Goal: Task Accomplishment & Management: Complete application form

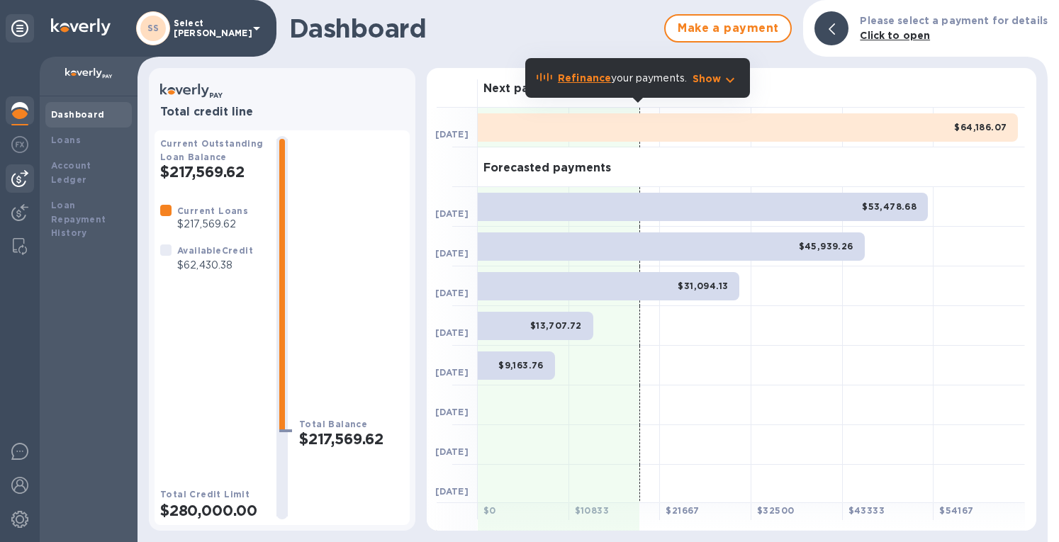
click at [16, 175] on img at bounding box center [19, 178] width 17 height 17
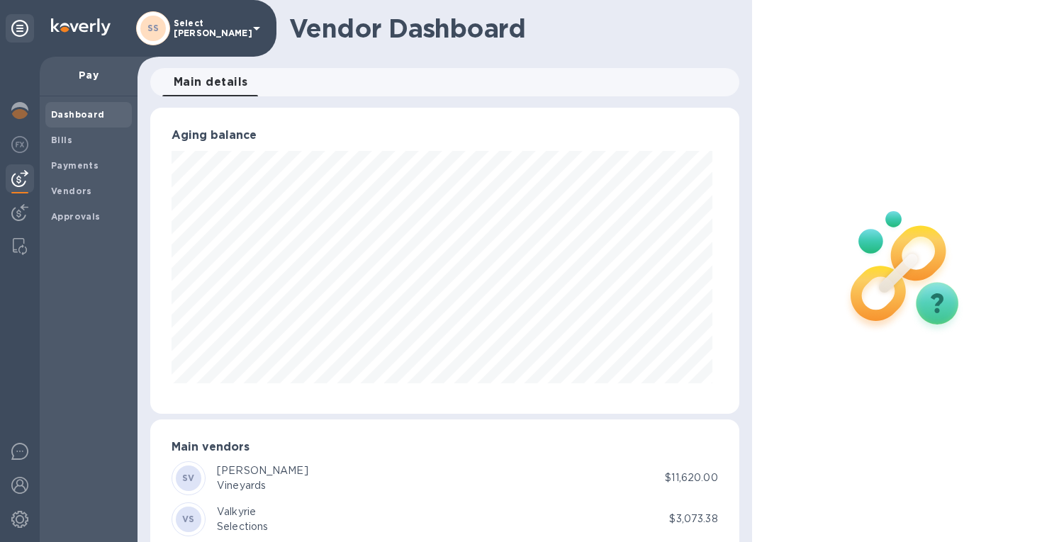
scroll to position [306, 582]
click at [55, 135] on b "Bills" at bounding box center [61, 140] width 21 height 11
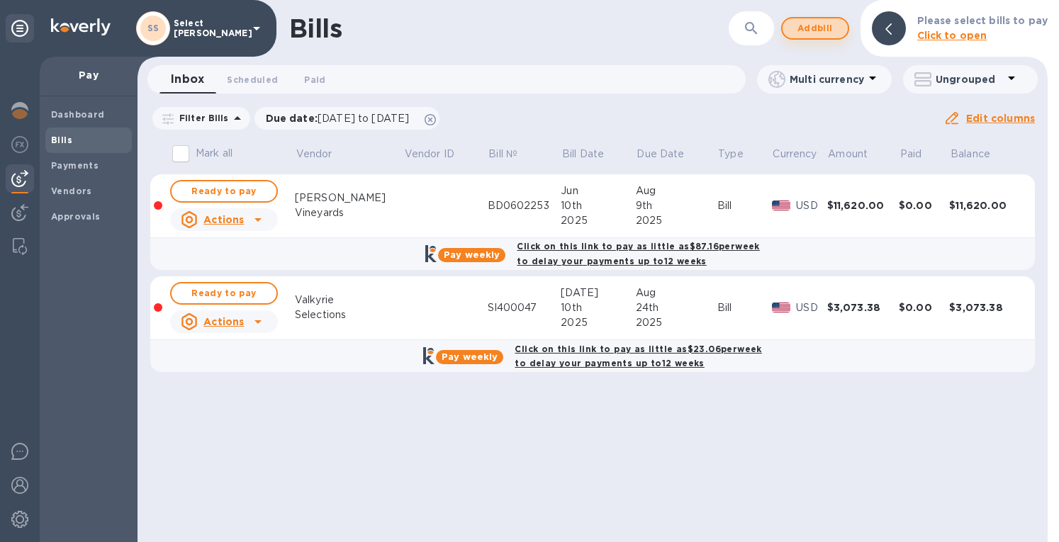
click at [816, 26] on span "Add bill" at bounding box center [815, 28] width 43 height 17
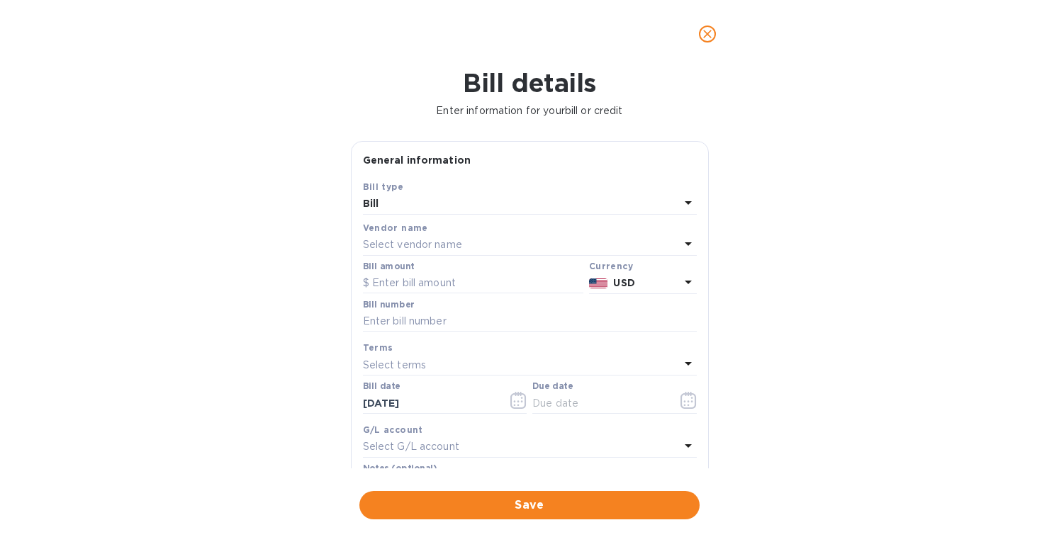
click at [383, 246] on p "Select vendor name" at bounding box center [412, 244] width 99 height 15
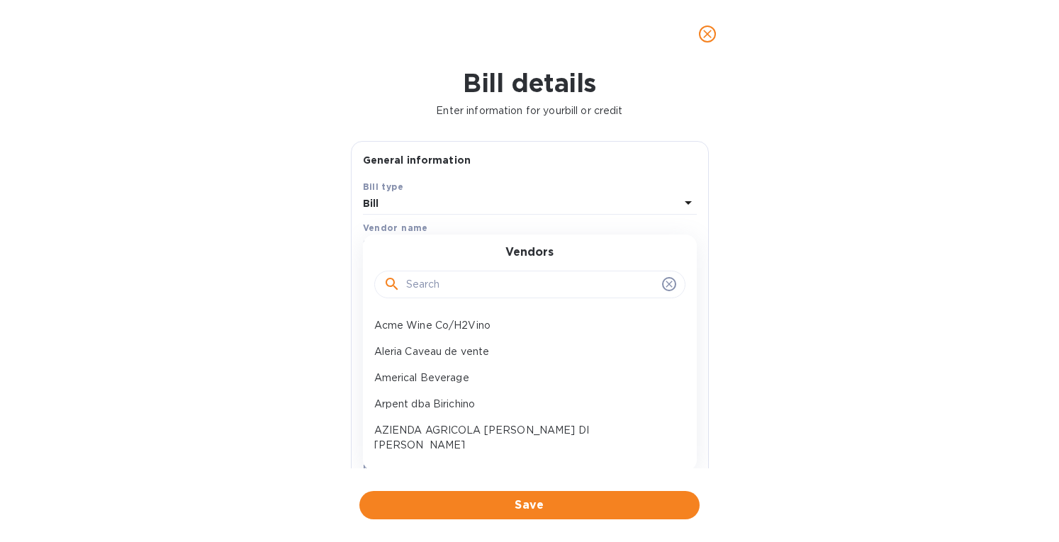
click at [427, 288] on input "text" at bounding box center [531, 284] width 250 height 21
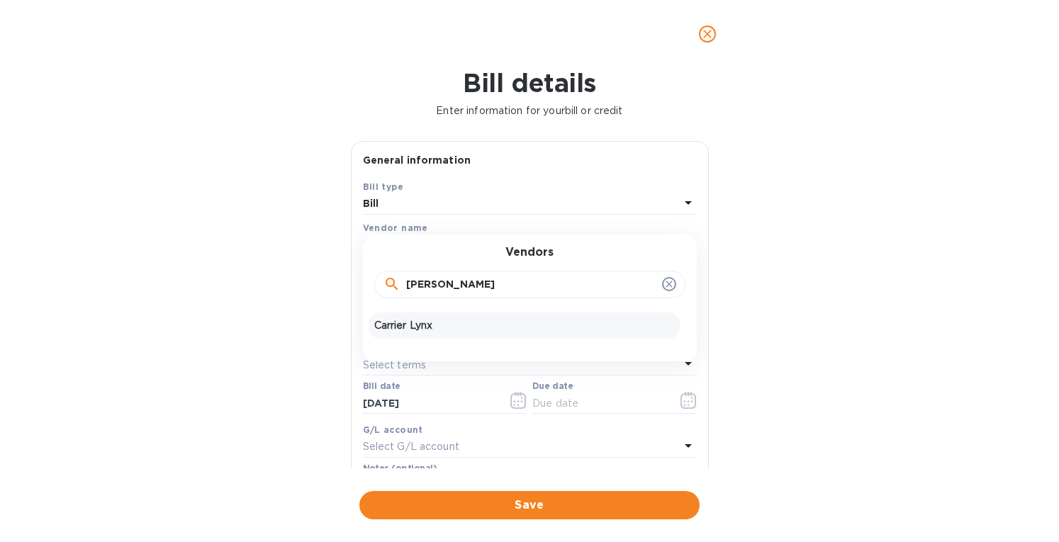
type input "[PERSON_NAME]"
click at [423, 329] on p "Carrier Lynx" at bounding box center [524, 325] width 300 height 15
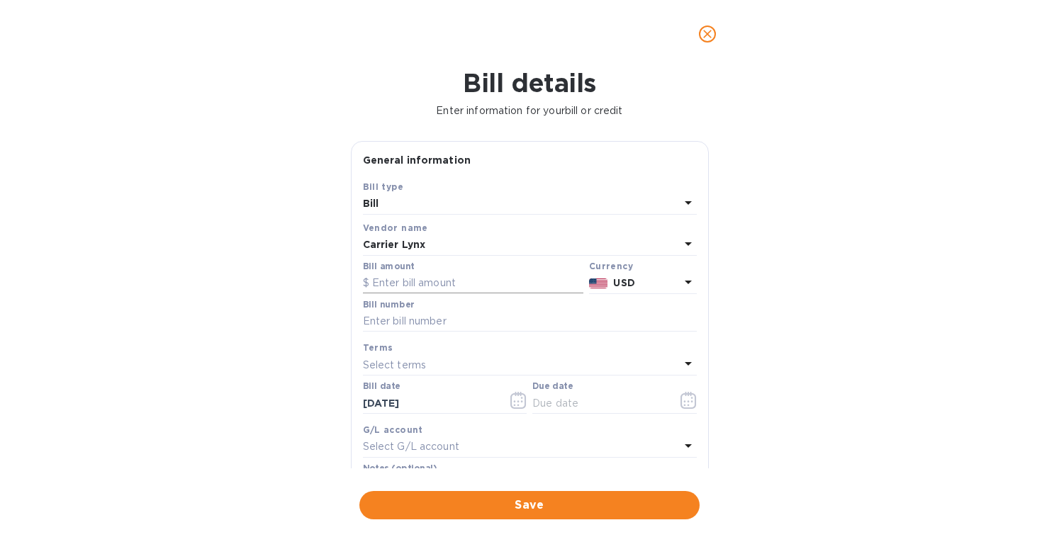
click at [421, 279] on input "text" at bounding box center [473, 283] width 220 height 21
click at [405, 283] on input "text" at bounding box center [473, 283] width 220 height 21
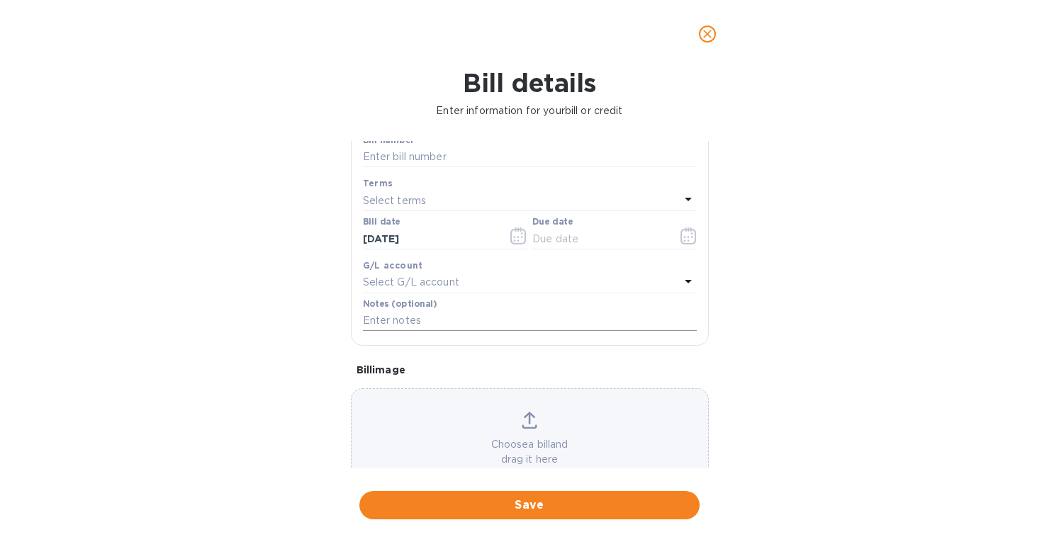
scroll to position [203, 0]
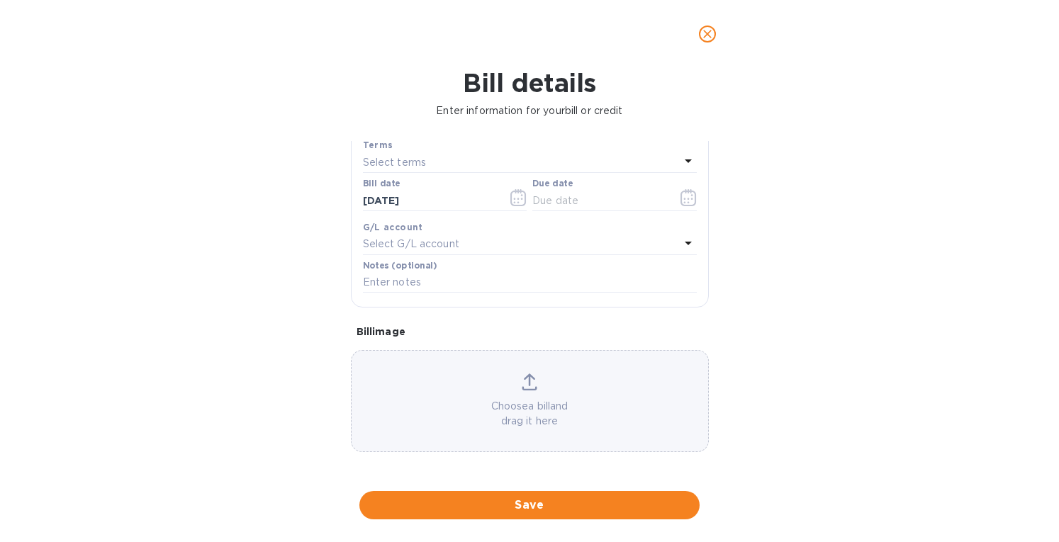
type input "3,224"
click at [531, 371] on div "Choose a bill and drag it here" at bounding box center [530, 401] width 358 height 102
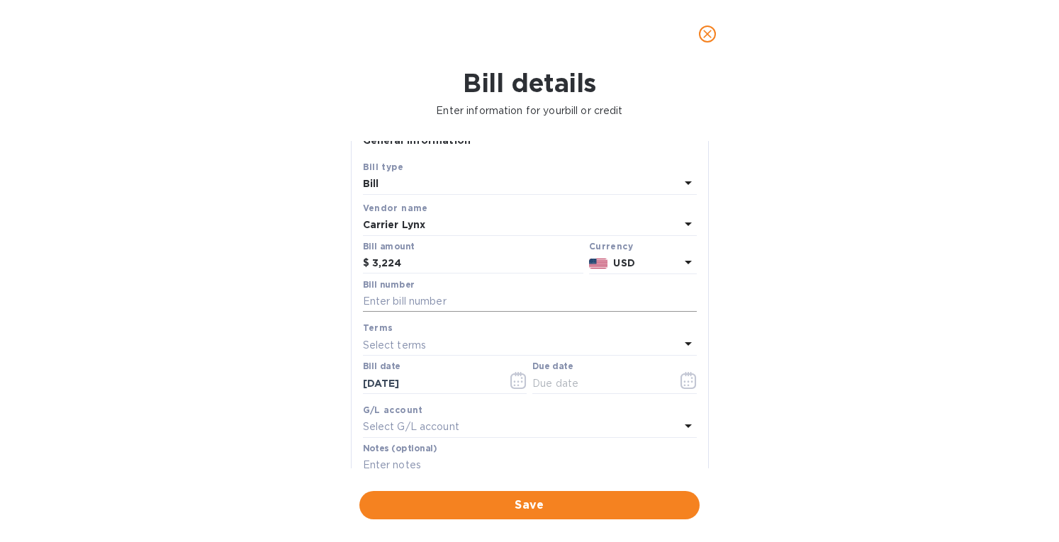
scroll to position [0, 0]
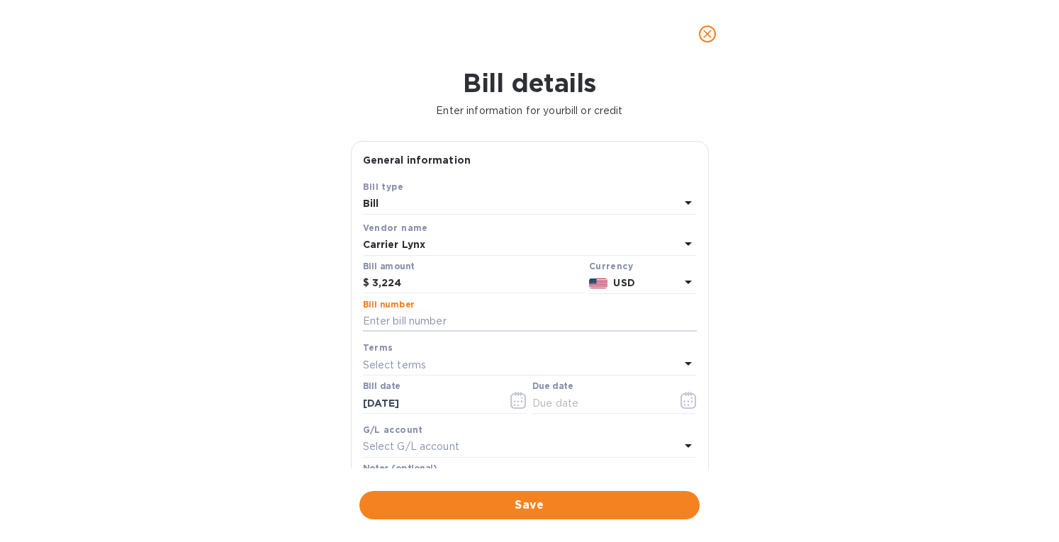
drag, startPoint x: 406, startPoint y: 326, endPoint x: 577, endPoint y: 208, distance: 207.4
click at [406, 326] on input "text" at bounding box center [530, 321] width 334 height 21
click at [374, 322] on input "text" at bounding box center [530, 321] width 334 height 21
type input "252114 252211"
click at [517, 402] on icon "button" at bounding box center [518, 400] width 16 height 17
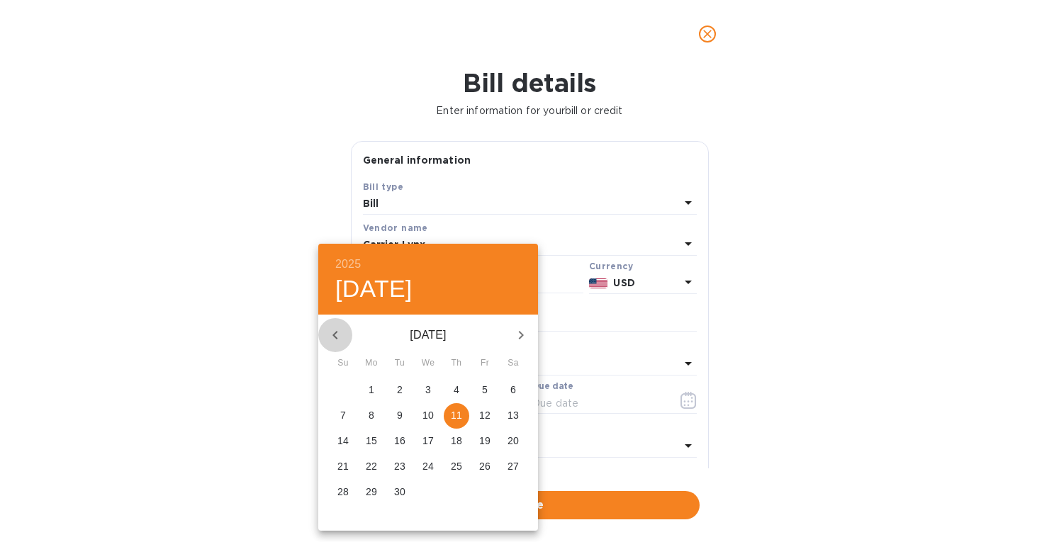
click at [332, 337] on icon "button" at bounding box center [335, 335] width 17 height 17
click at [397, 416] on span "5" at bounding box center [400, 415] width 26 height 14
type input "[DATE]"
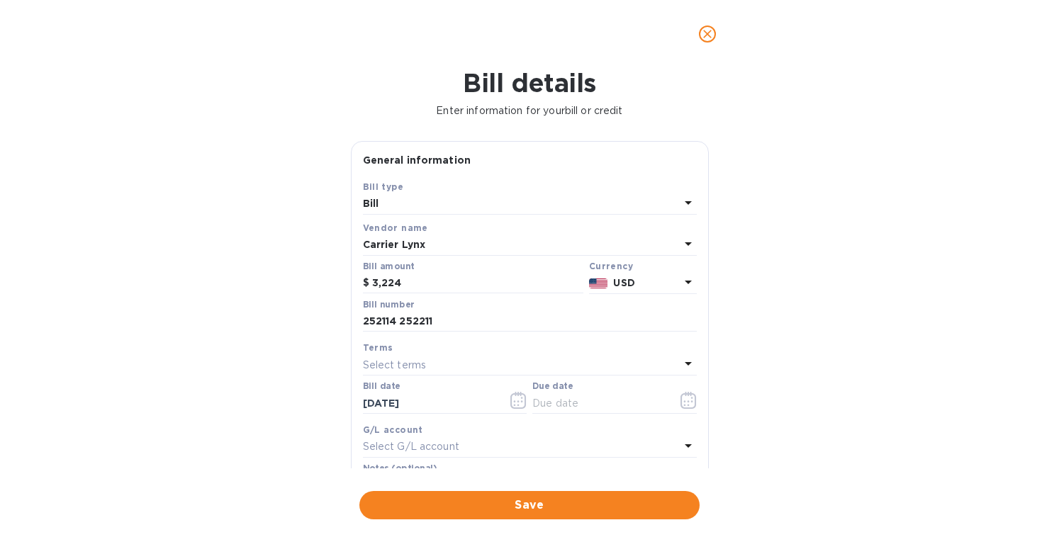
click at [428, 360] on div "Select terms" at bounding box center [521, 365] width 317 height 20
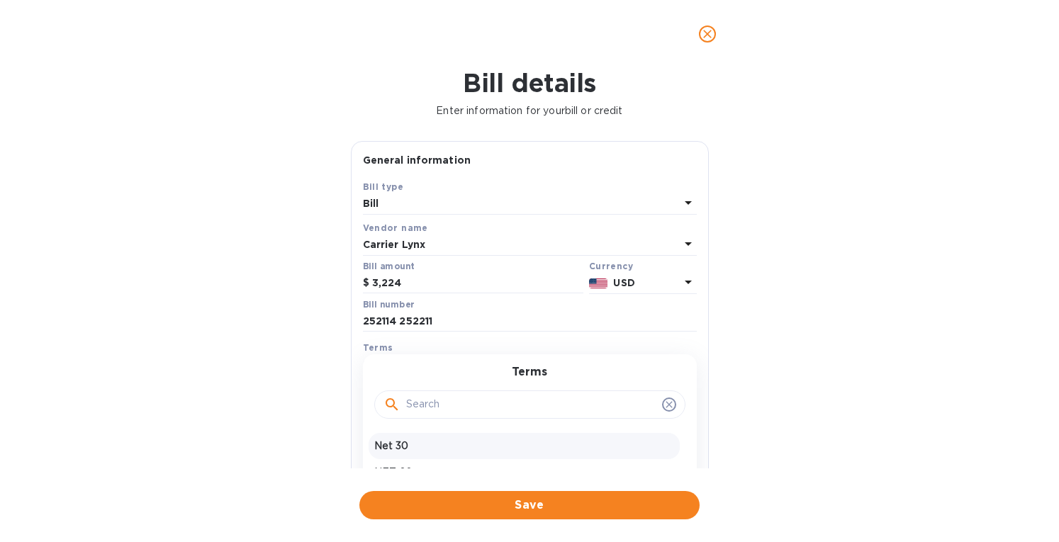
click at [406, 441] on p "Net 30" at bounding box center [524, 446] width 300 height 15
type input "[DATE]"
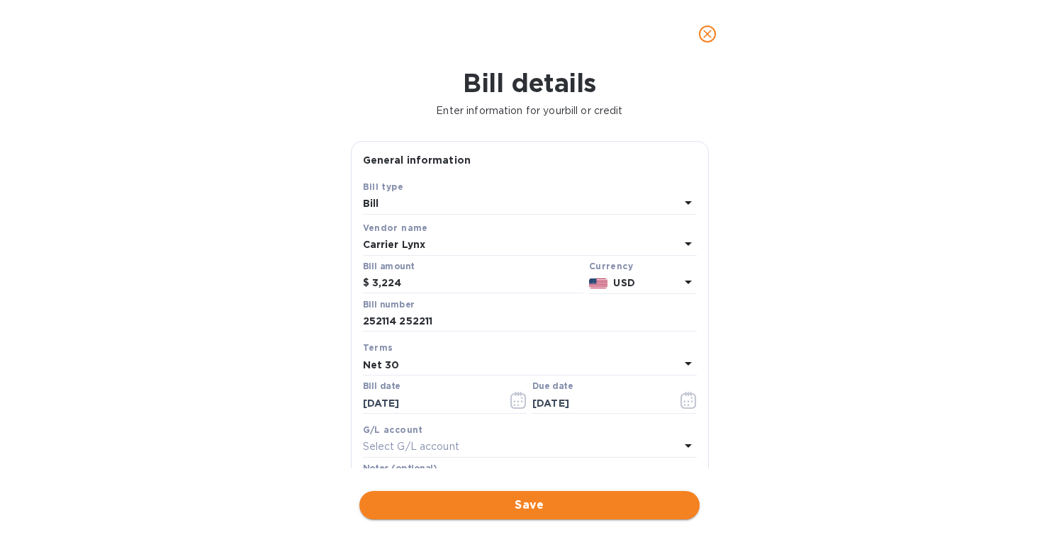
click at [468, 497] on span "Save" at bounding box center [529, 505] width 317 height 17
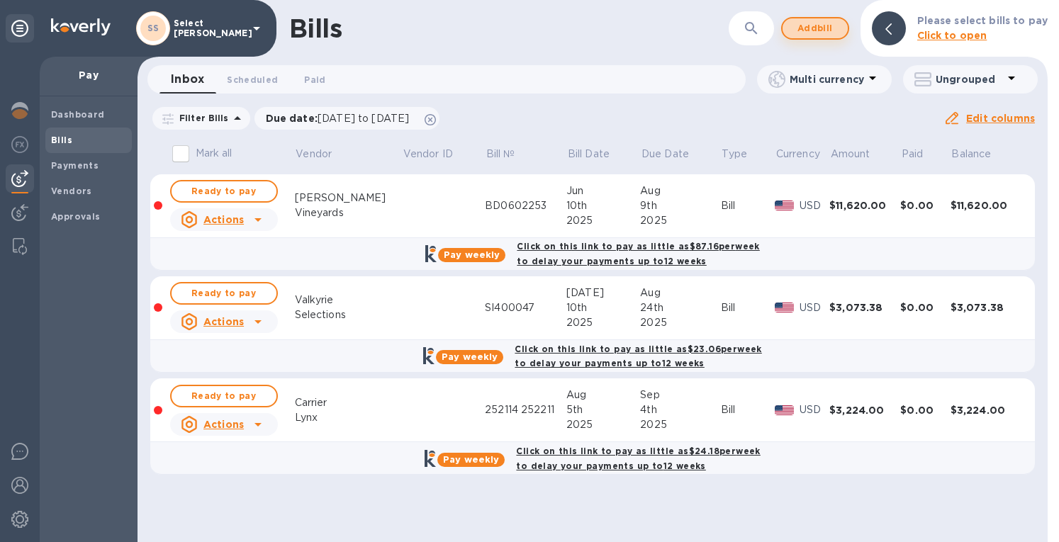
click at [806, 22] on span "Add bill" at bounding box center [815, 28] width 43 height 17
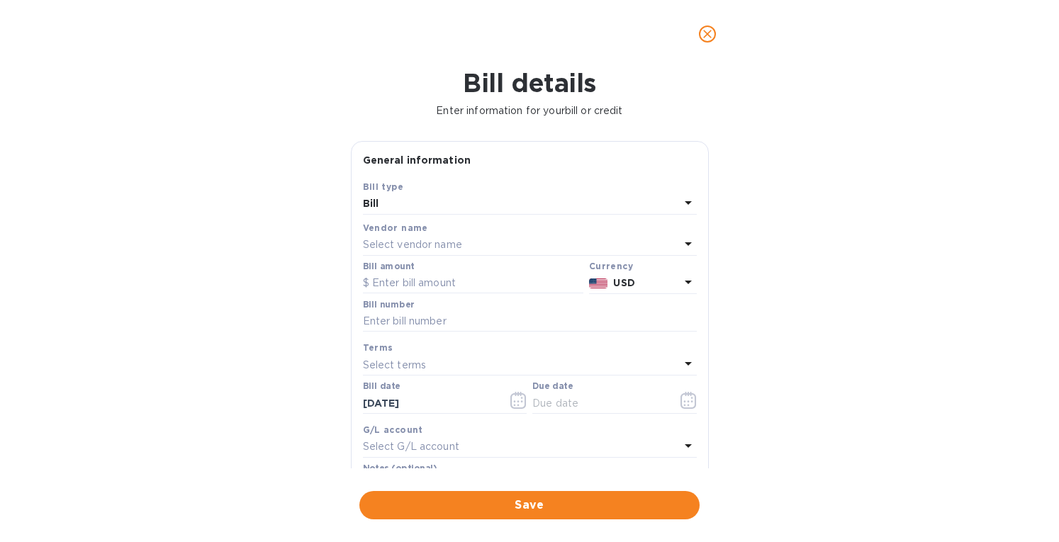
click at [397, 247] on p "Select vendor name" at bounding box center [412, 244] width 99 height 15
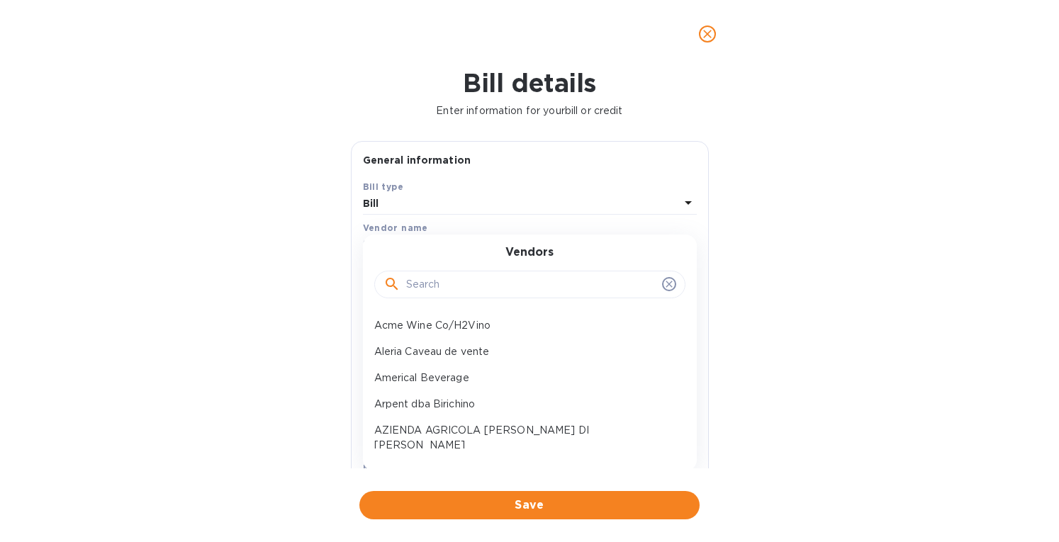
click at [407, 284] on input "text" at bounding box center [531, 284] width 250 height 21
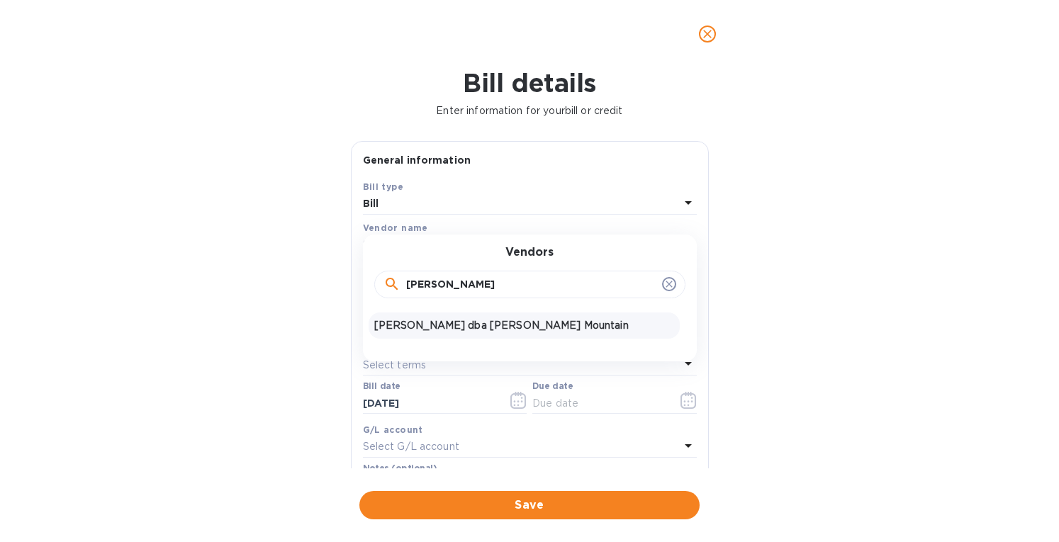
type input "[PERSON_NAME]"
click at [412, 325] on p "[PERSON_NAME] dba [PERSON_NAME] Mountain" at bounding box center [524, 325] width 300 height 15
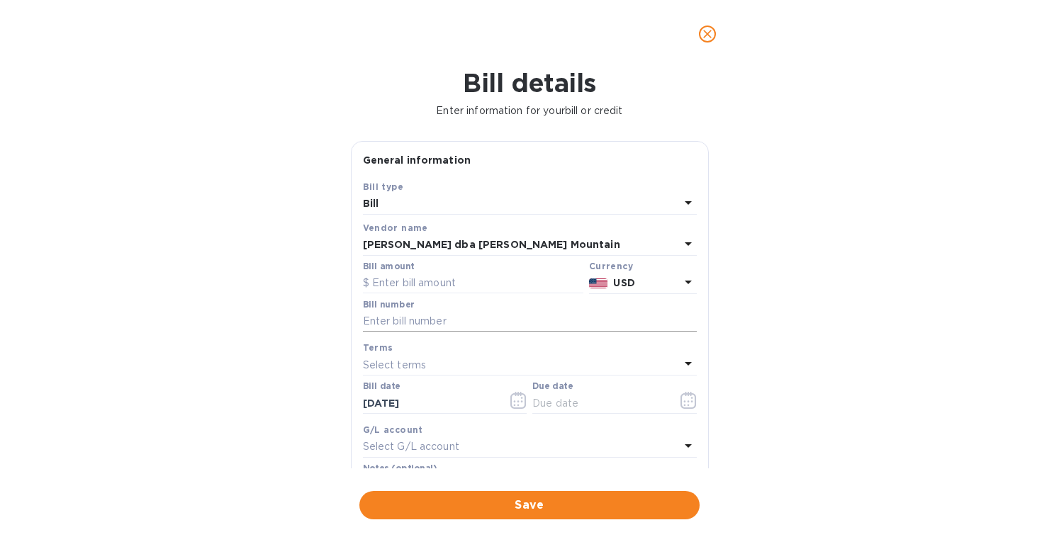
click at [405, 320] on input "text" at bounding box center [530, 321] width 334 height 21
paste input "SS248233"
type input "SS248233"
click at [417, 278] on input "text" at bounding box center [473, 283] width 220 height 21
paste input "4,862.76"
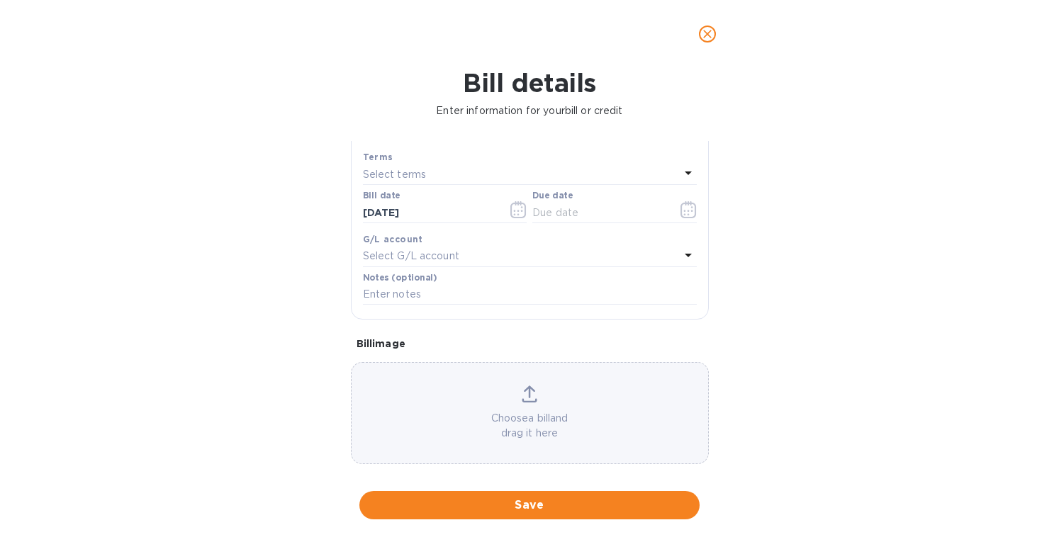
scroll to position [203, 0]
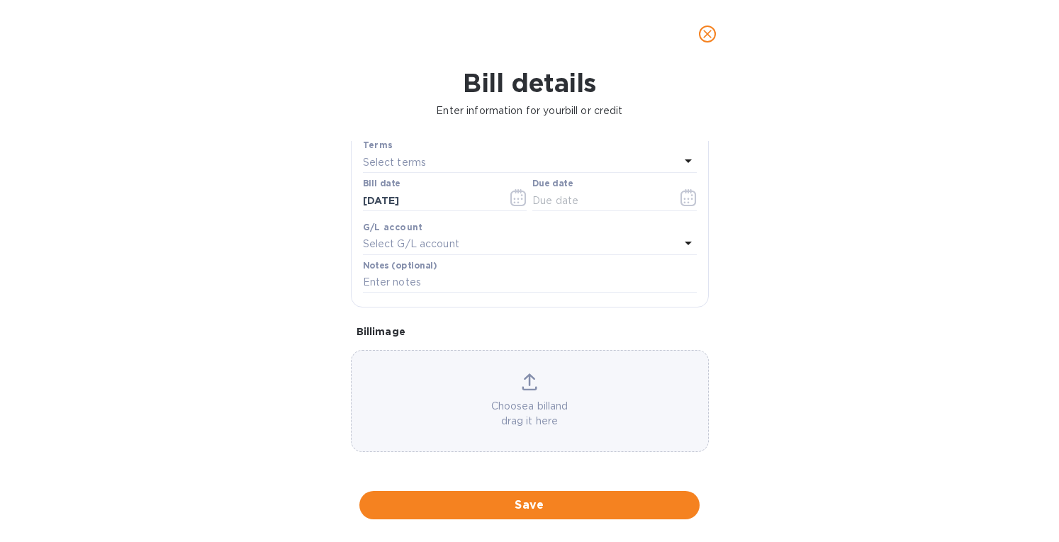
type input "4,862.76"
click at [520, 393] on div "Choose a bill and drag it here" at bounding box center [529, 400] width 356 height 55
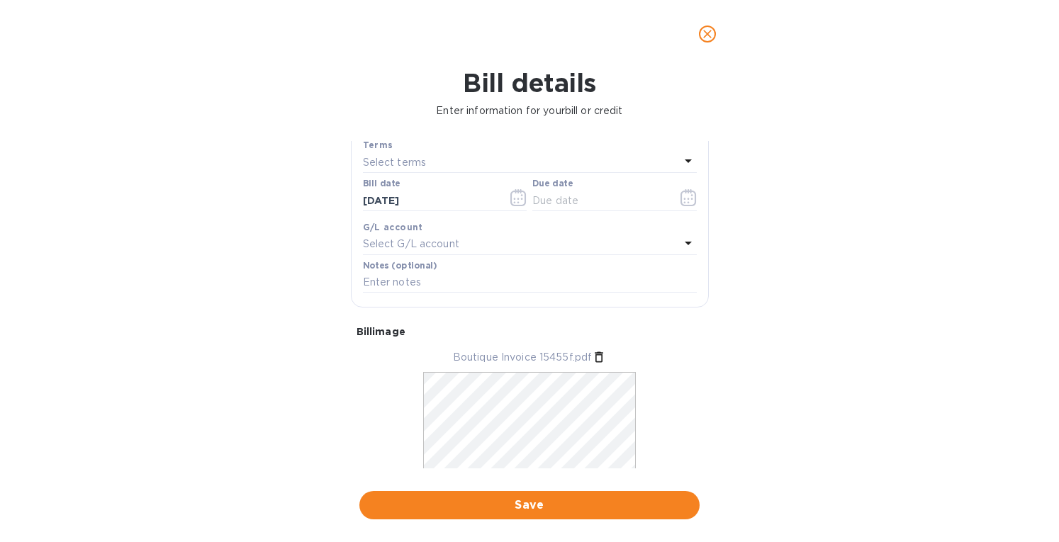
drag, startPoint x: 597, startPoint y: 356, endPoint x: 540, endPoint y: 364, distance: 57.1
click at [596, 356] on icon at bounding box center [599, 357] width 14 height 14
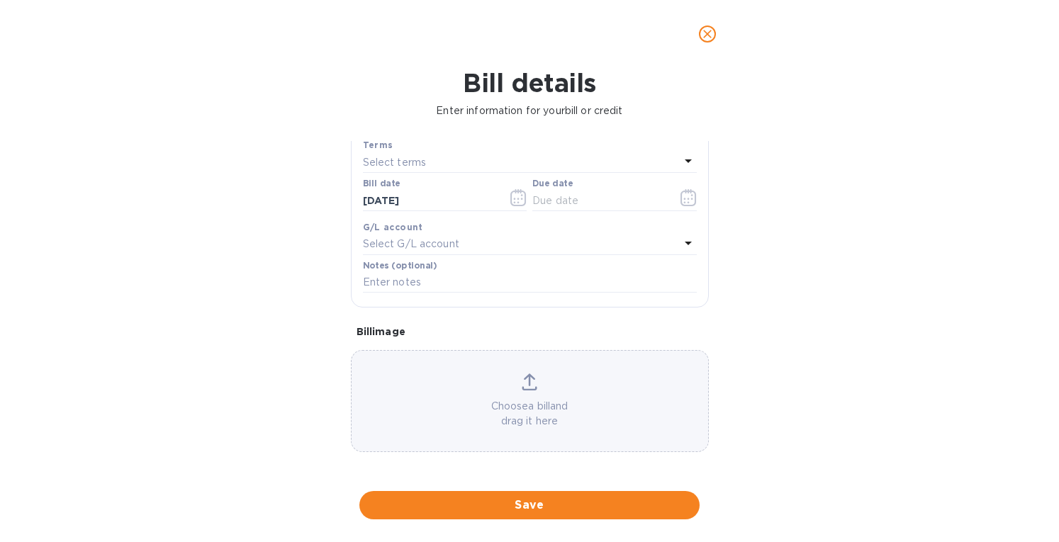
click at [524, 386] on icon at bounding box center [530, 381] width 16 height 17
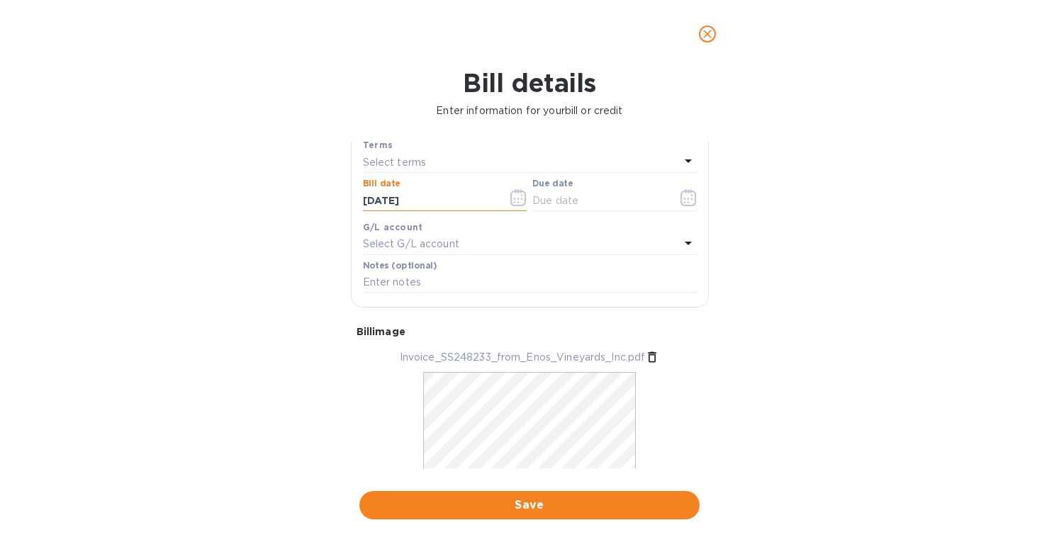
drag, startPoint x: 429, startPoint y: 201, endPoint x: 321, endPoint y: 206, distance: 108.6
click at [322, 205] on div "Bill details Enter information for your bill or credit General information Save…" at bounding box center [529, 305] width 1059 height 474
type input "[DATE]"
click at [441, 157] on div "Select terms" at bounding box center [521, 162] width 317 height 20
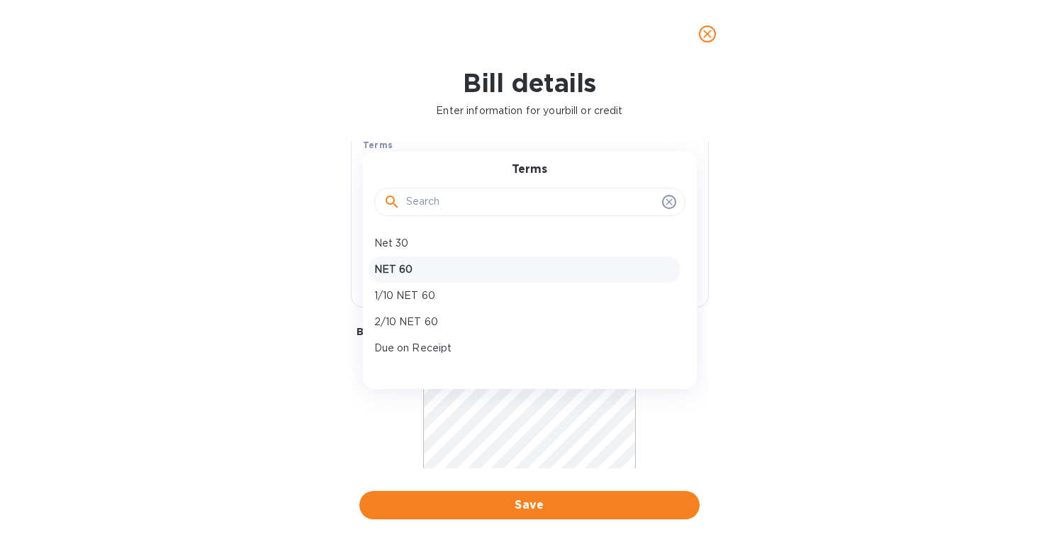
click at [412, 266] on p "NET 60" at bounding box center [524, 269] width 300 height 15
type input "[DATE]"
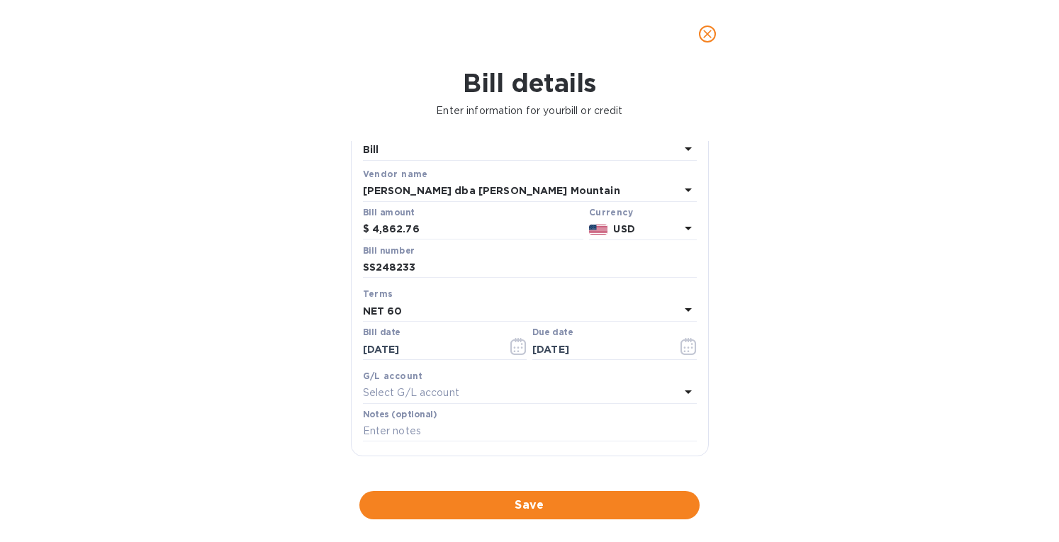
scroll to position [0, 0]
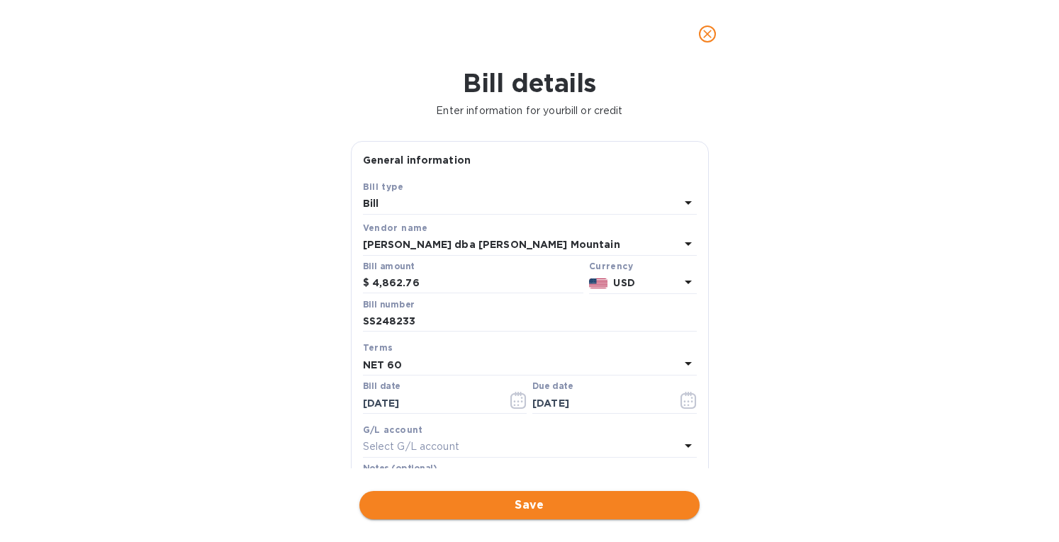
click at [499, 497] on span "Save" at bounding box center [529, 505] width 317 height 17
